Goal: Information Seeking & Learning: Compare options

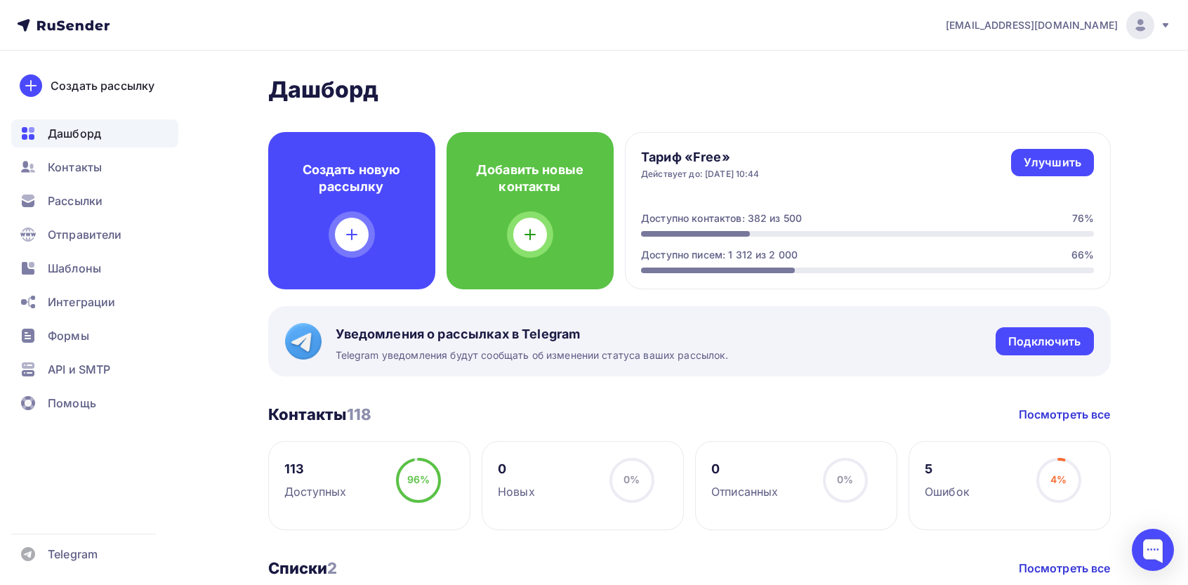
click at [1140, 18] on img at bounding box center [1139, 25] width 17 height 17
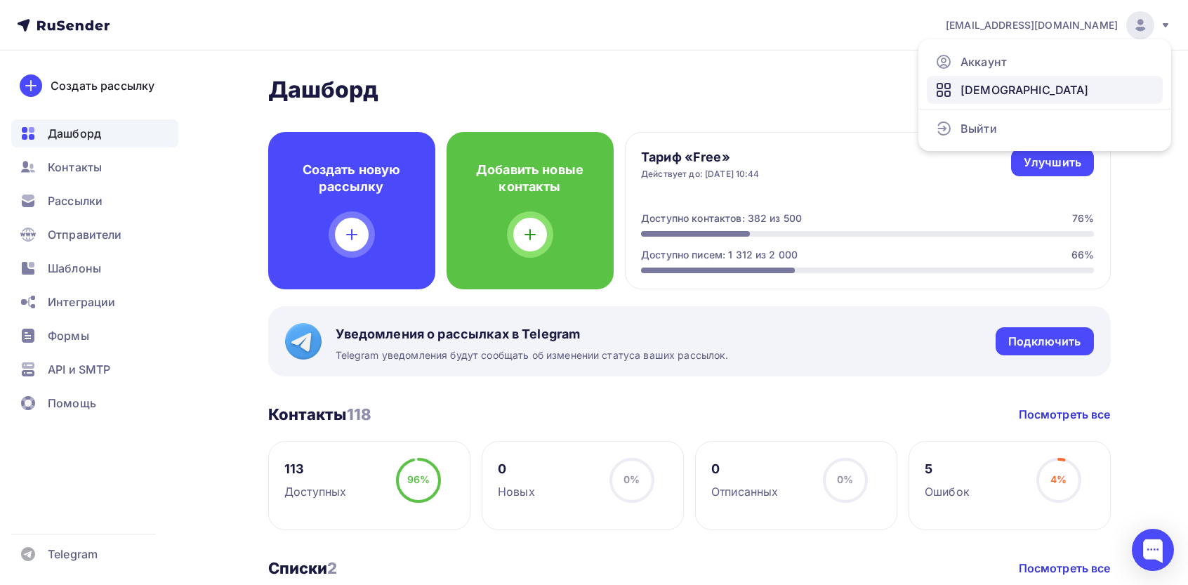
click at [981, 93] on span "[DEMOGRAPHIC_DATA]" at bounding box center [1024, 89] width 128 height 17
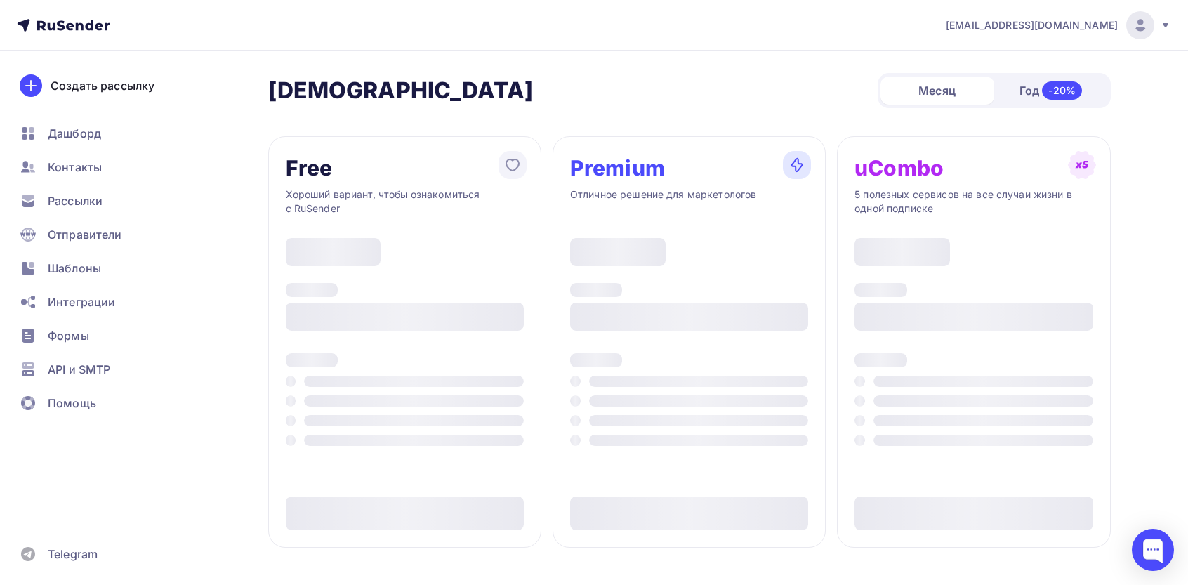
type input "500"
type input "100"
